Goal: Find specific page/section: Find specific page/section

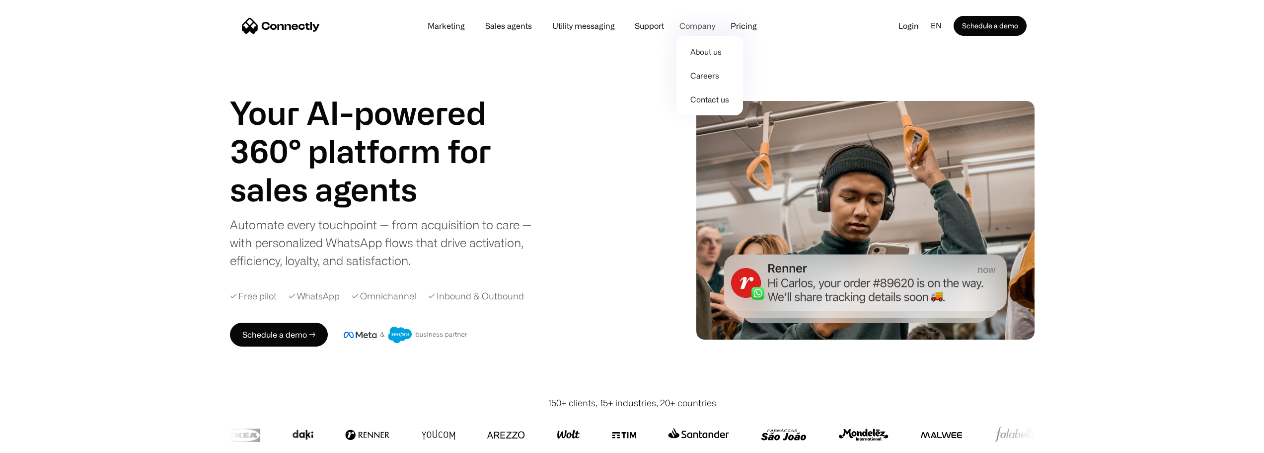
click at [692, 22] on div "Company" at bounding box center [698, 26] width 36 height 14
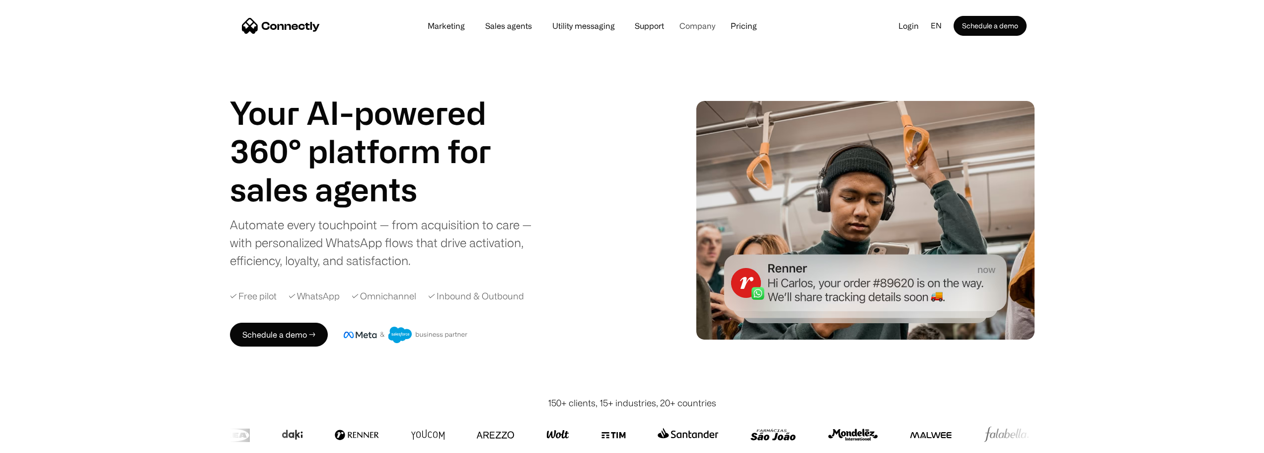
click at [696, 25] on div "Company" at bounding box center [698, 26] width 36 height 14
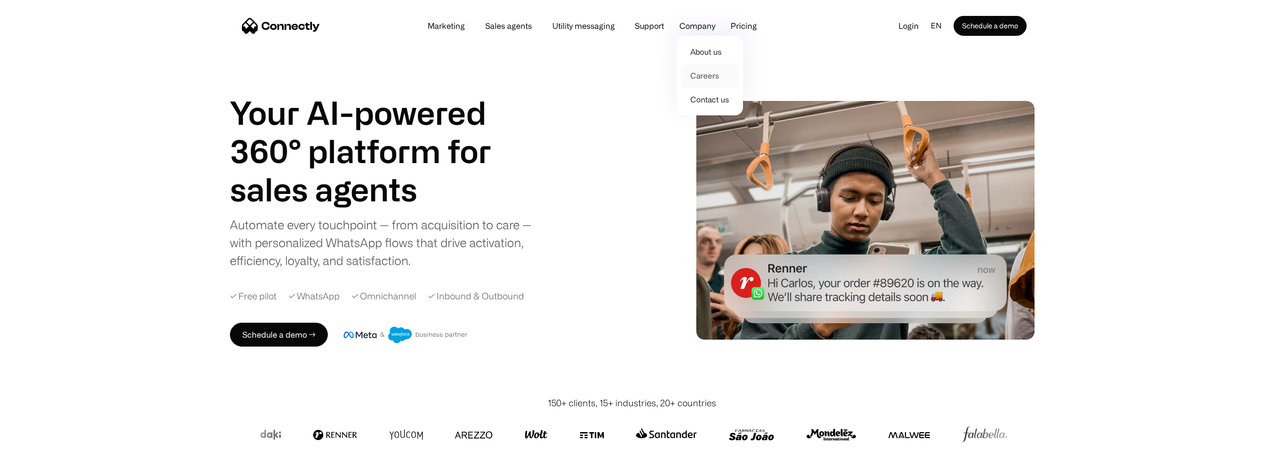
click at [709, 83] on link "Careers" at bounding box center [710, 76] width 59 height 24
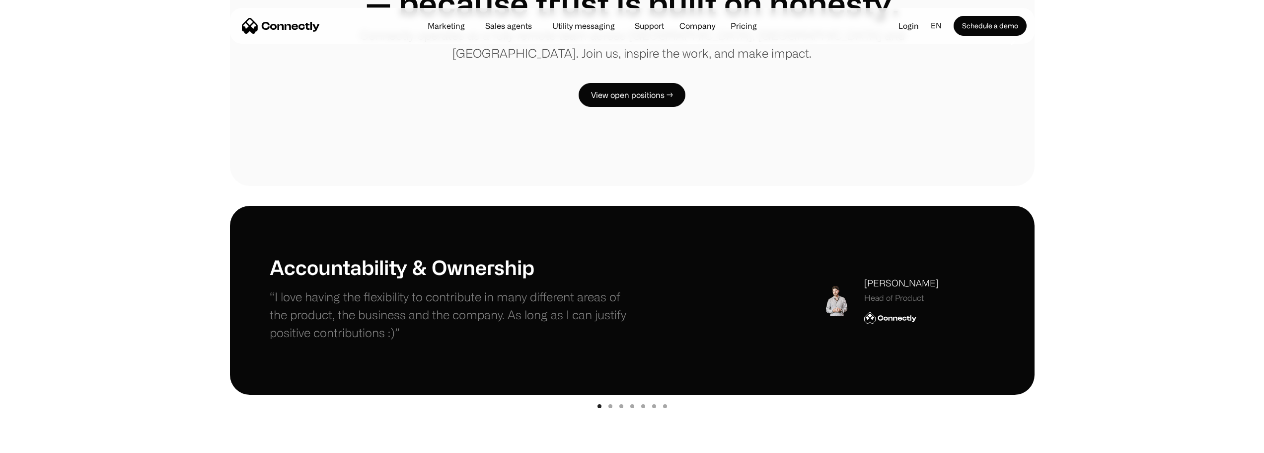
scroll to position [99, 0]
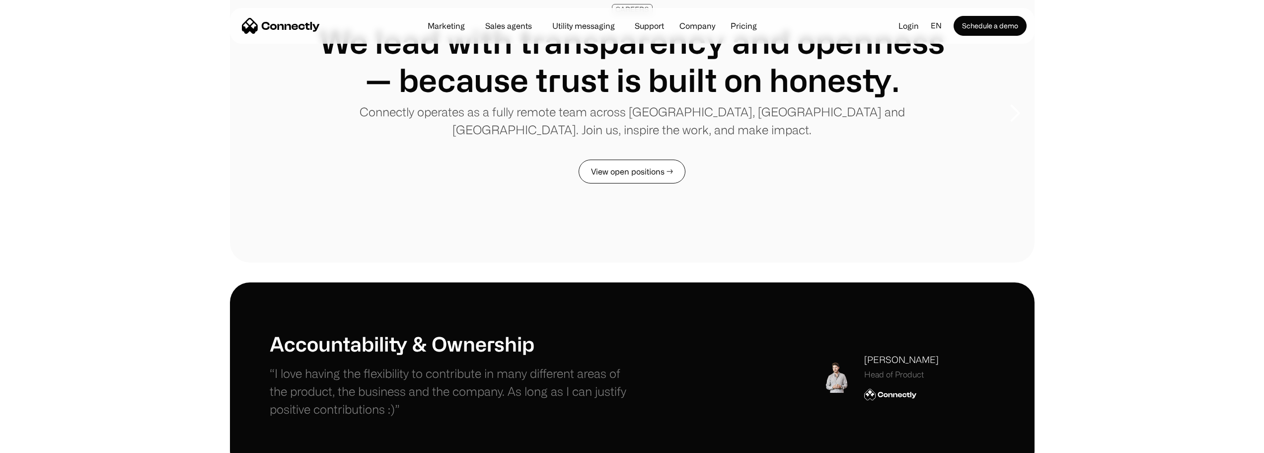
click at [632, 173] on link "View open positions →" at bounding box center [632, 171] width 107 height 24
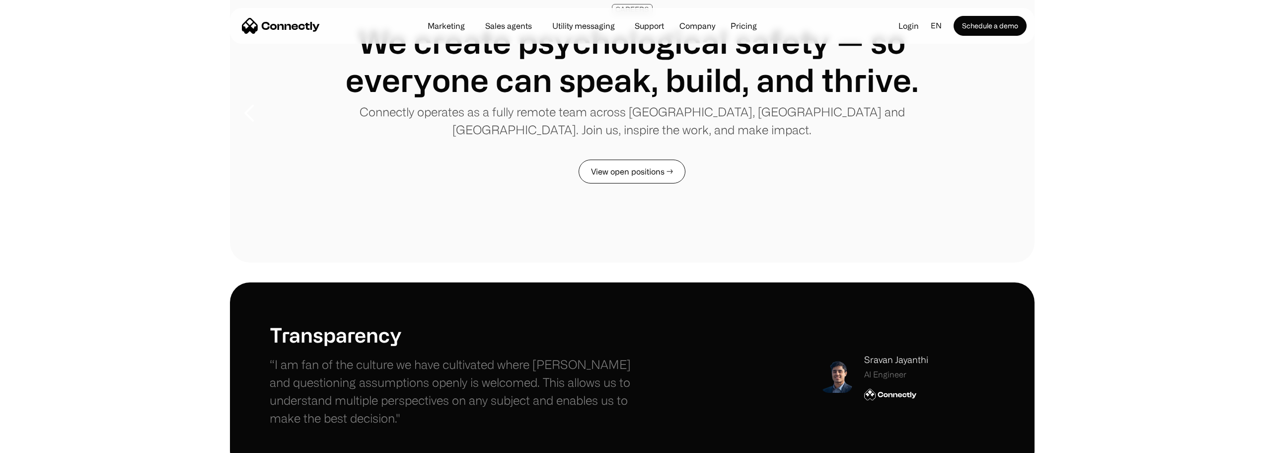
click at [631, 170] on link "View open positions →" at bounding box center [632, 171] width 107 height 24
